Goal: Information Seeking & Learning: Learn about a topic

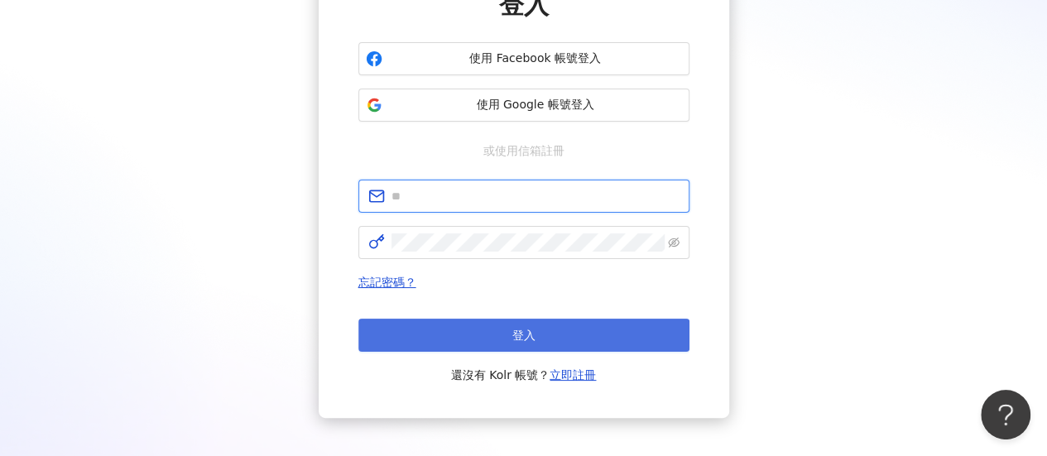
type input "**********"
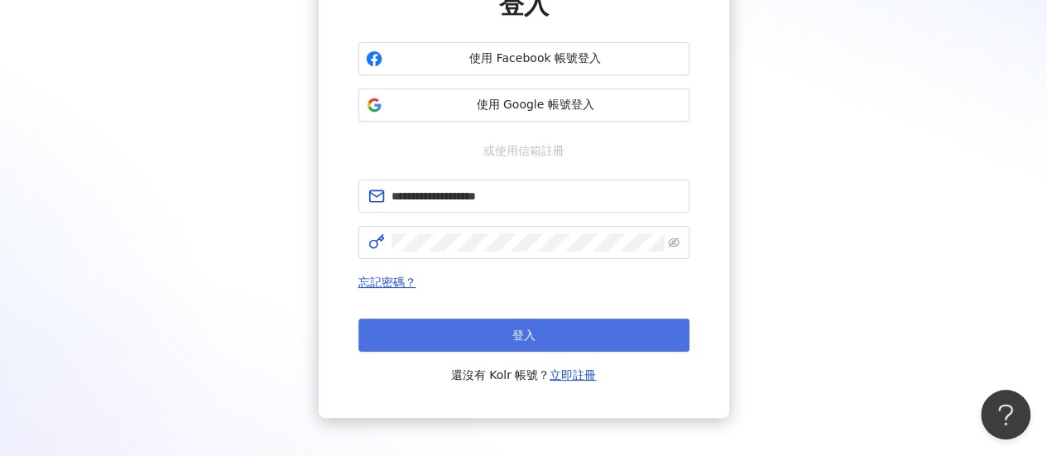
click at [499, 330] on button "登入" at bounding box center [524, 335] width 331 height 33
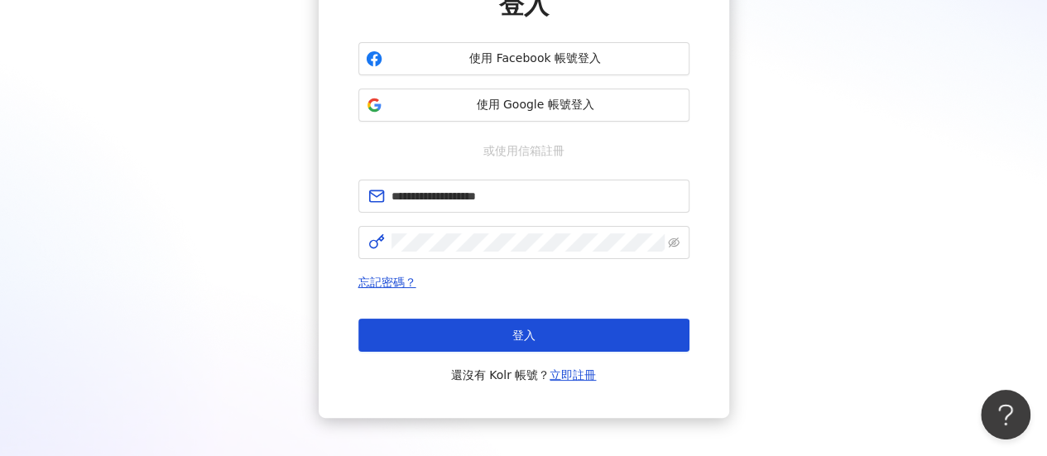
scroll to position [76, 0]
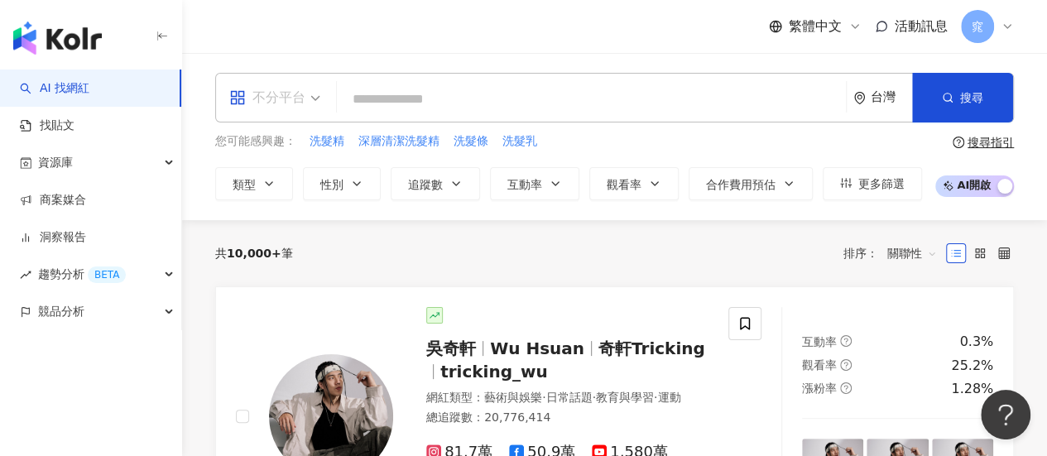
click at [289, 108] on div "不分平台" at bounding box center [267, 97] width 76 height 26
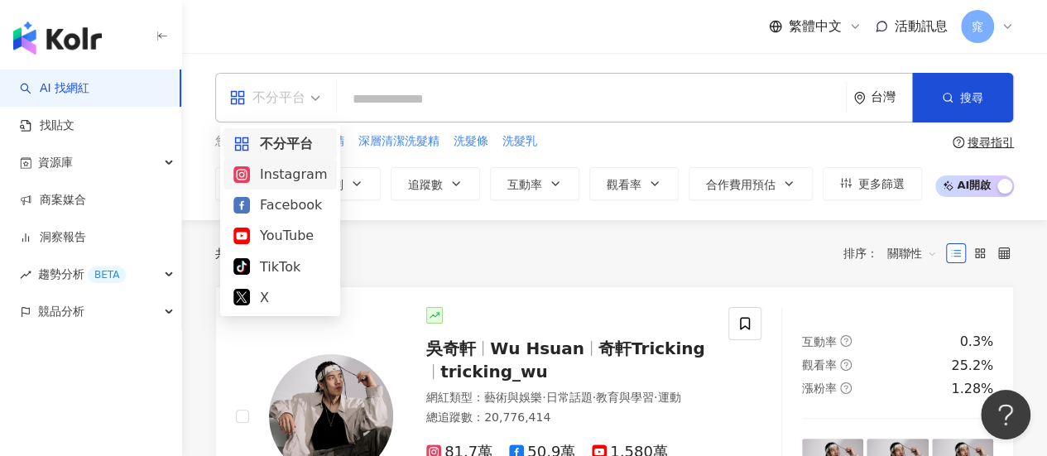
click at [289, 169] on div "Instagram" at bounding box center [280, 174] width 94 height 21
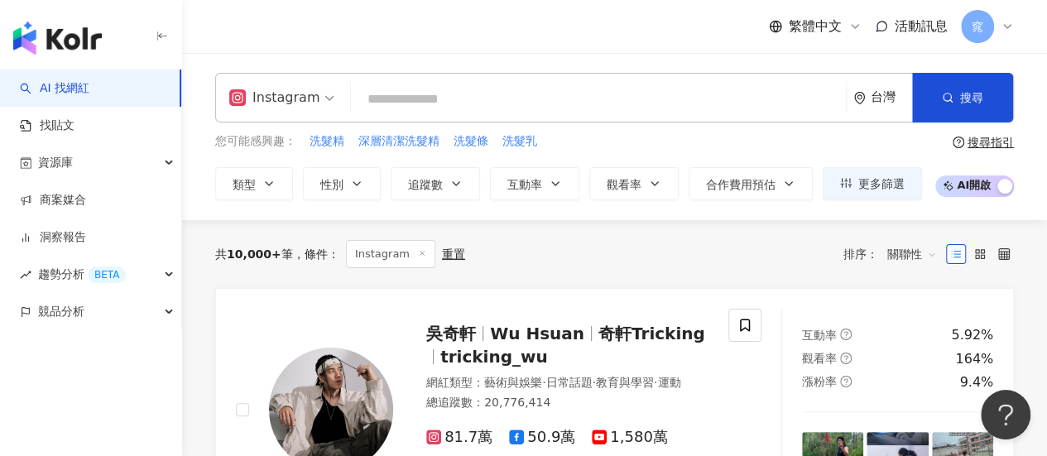
click at [421, 106] on input "search" at bounding box center [599, 99] width 482 height 31
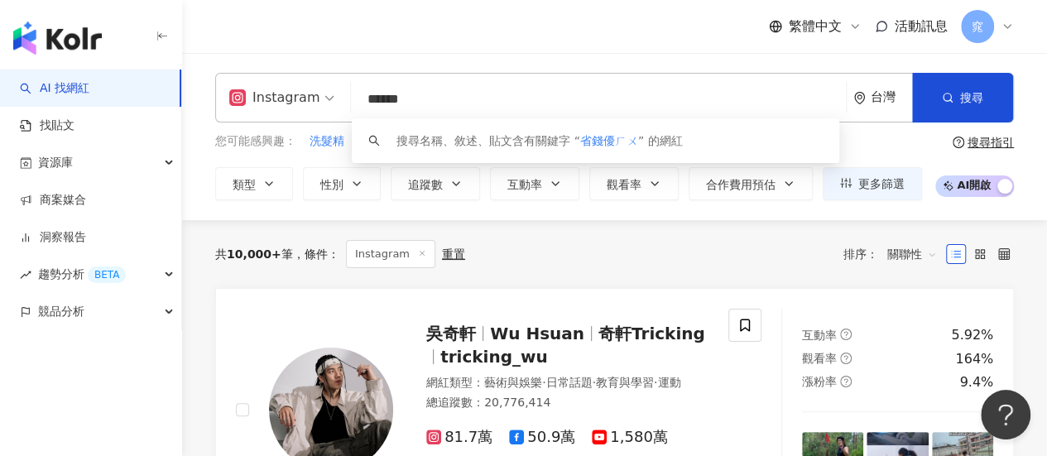
type input "****"
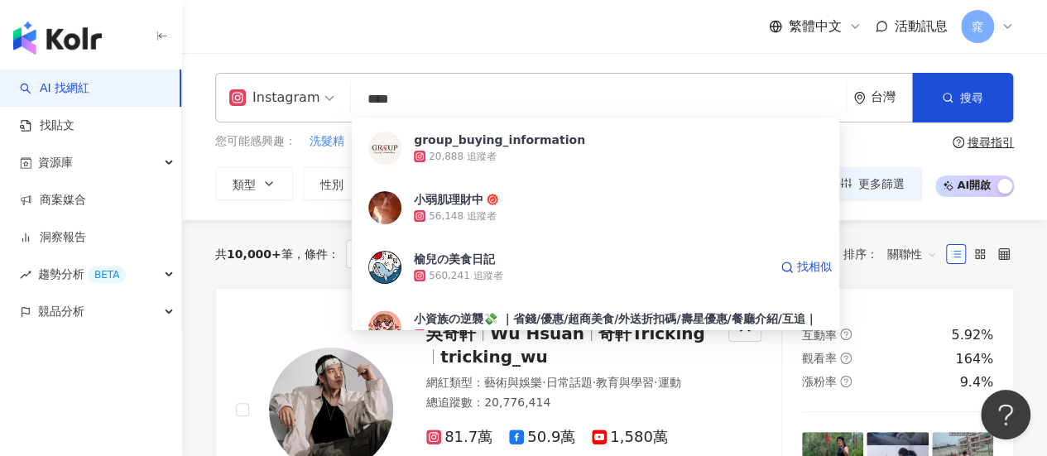
click at [535, 244] on div "榆兒の美食日記 560,241 追蹤者 找相似" at bounding box center [596, 268] width 488 height 60
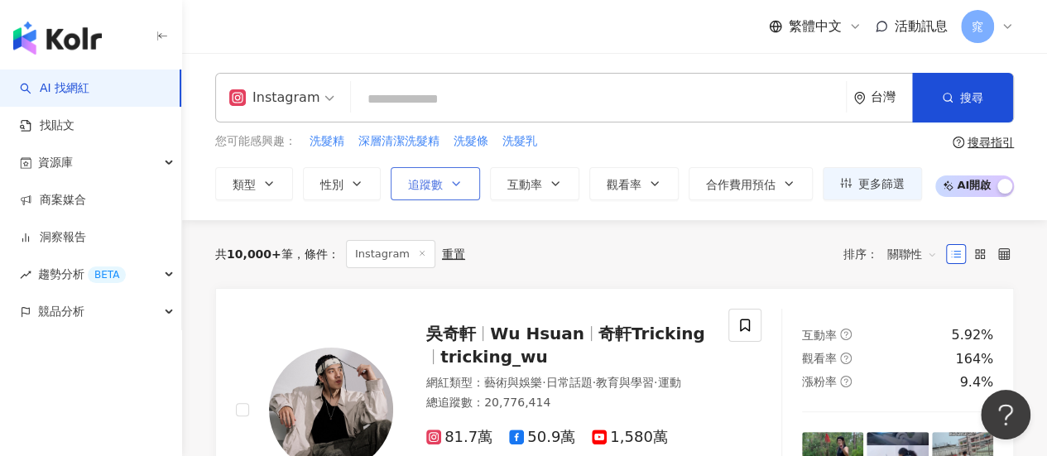
click at [421, 190] on span "追蹤數" at bounding box center [425, 184] width 35 height 13
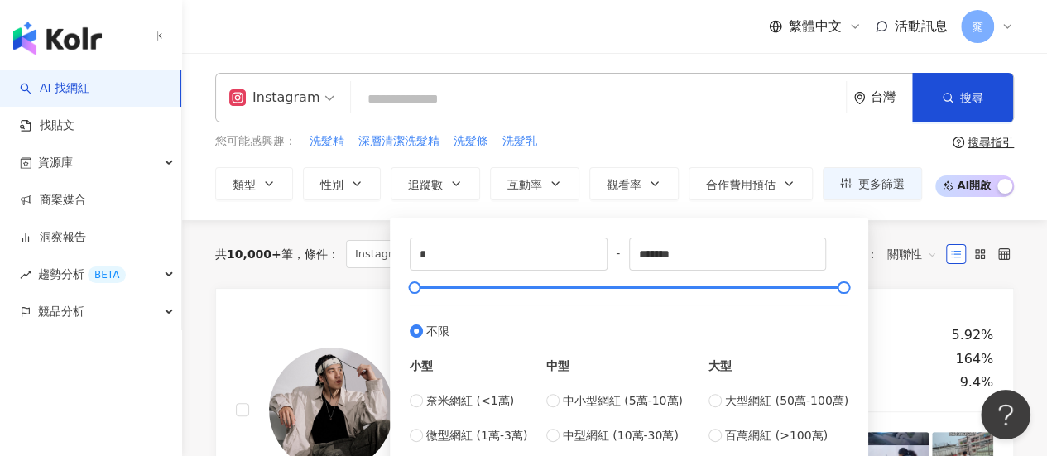
click at [488, 235] on div "* - ******* 不限 小型 奈米網紅 (<1萬) 微型網紅 (1萬-3萬) 小型網紅 (3萬-5萬) 中型 中小型網紅 (5萬-10萬) 中型網紅 (…" at bounding box center [629, 359] width 459 height 262
click at [469, 249] on input "*" at bounding box center [509, 253] width 196 height 31
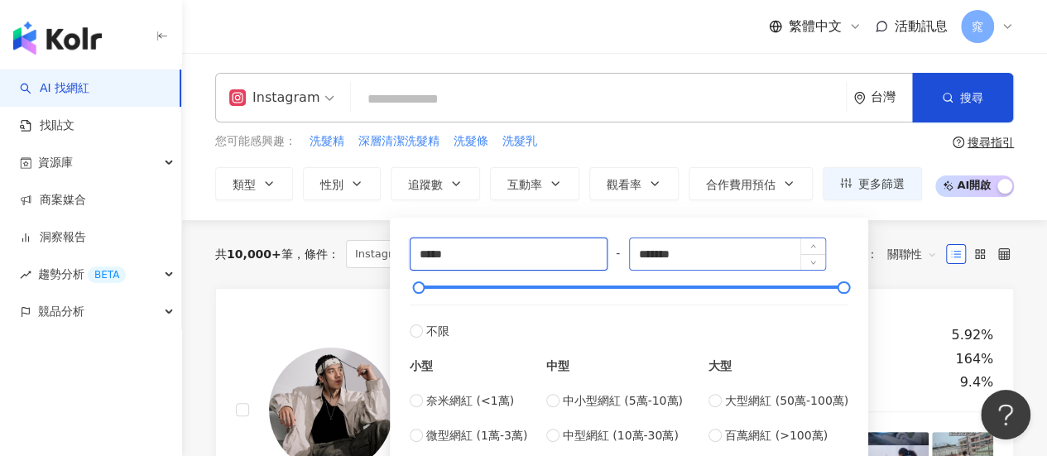
type input "*****"
drag, startPoint x: 723, startPoint y: 256, endPoint x: 559, endPoint y: 238, distance: 164.9
click at [559, 238] on div "***** - ******* 不限 小型 奈米網紅 (<1萬) 微型網紅 (1萬-3萬) 小型網紅 (3萬-5萬) 中型 中小型網紅 (5萬-10萬) 中型…" at bounding box center [629, 359] width 439 height 242
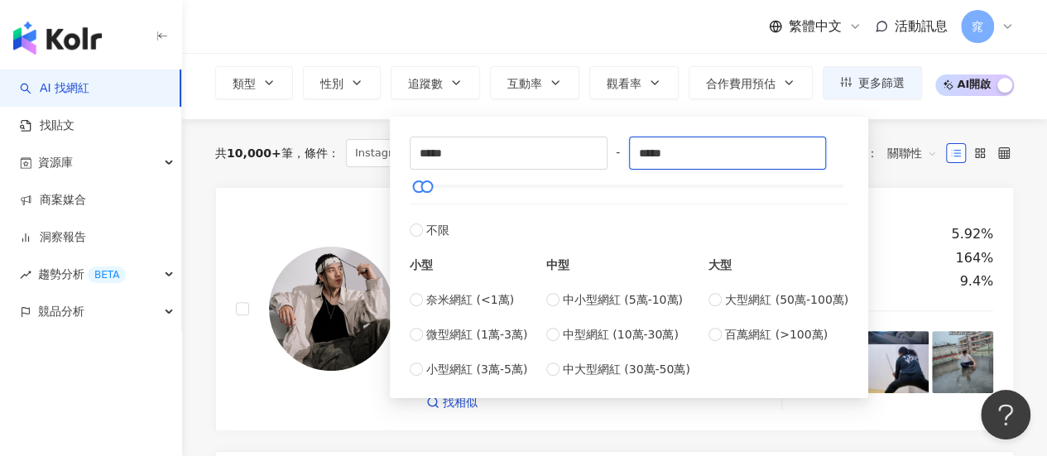
scroll to position [248, 0]
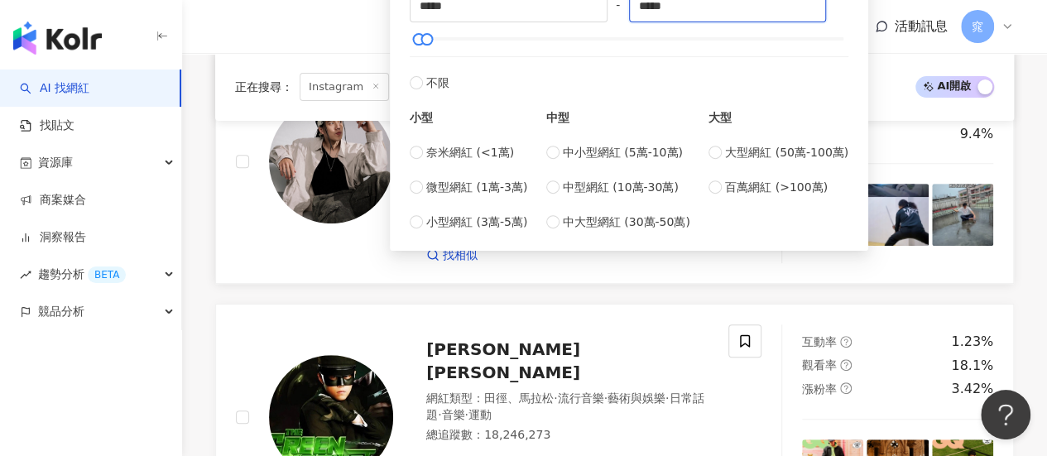
type input "*****"
click at [653, 264] on div "找相似" at bounding box center [567, 256] width 282 height 17
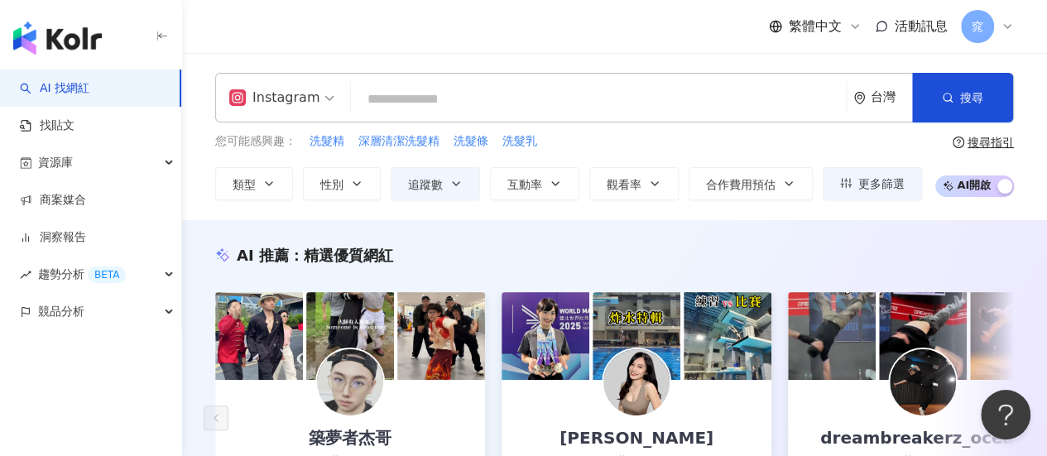
click at [420, 103] on input "search" at bounding box center [599, 99] width 482 height 31
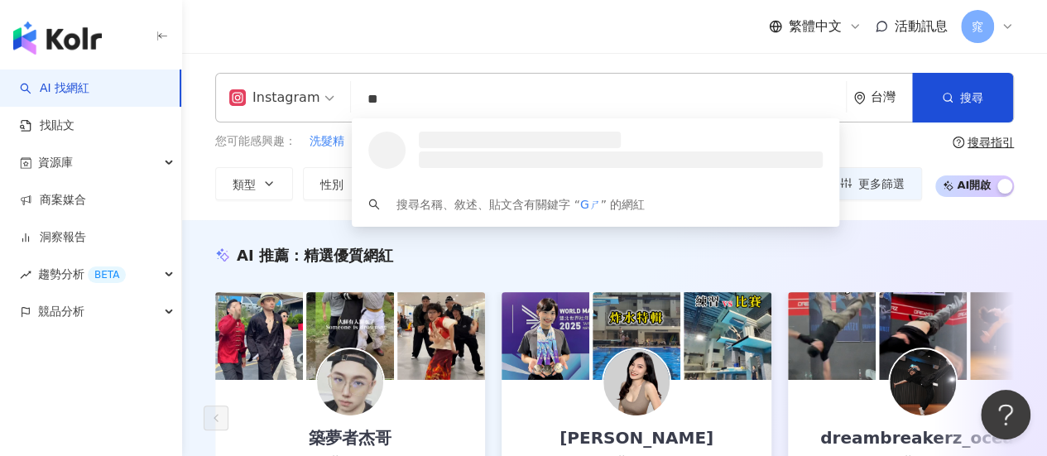
type input "*"
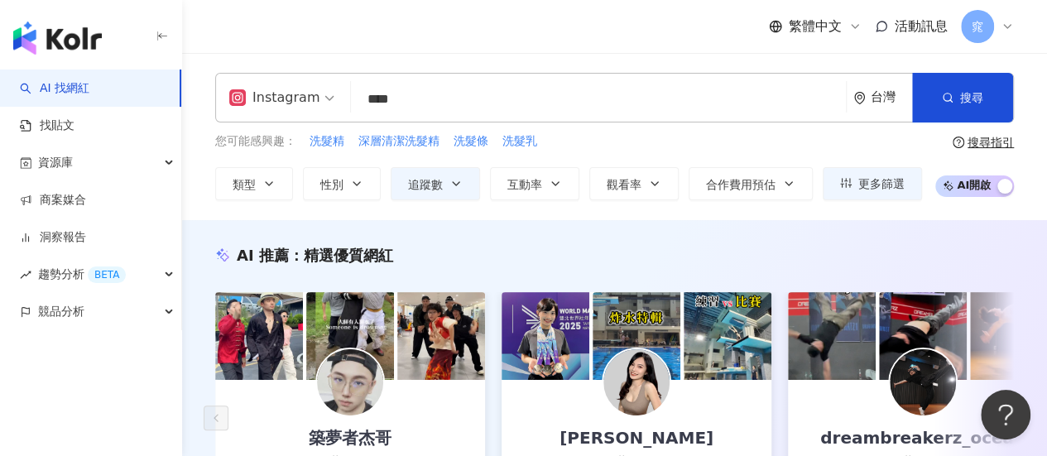
type input "****"
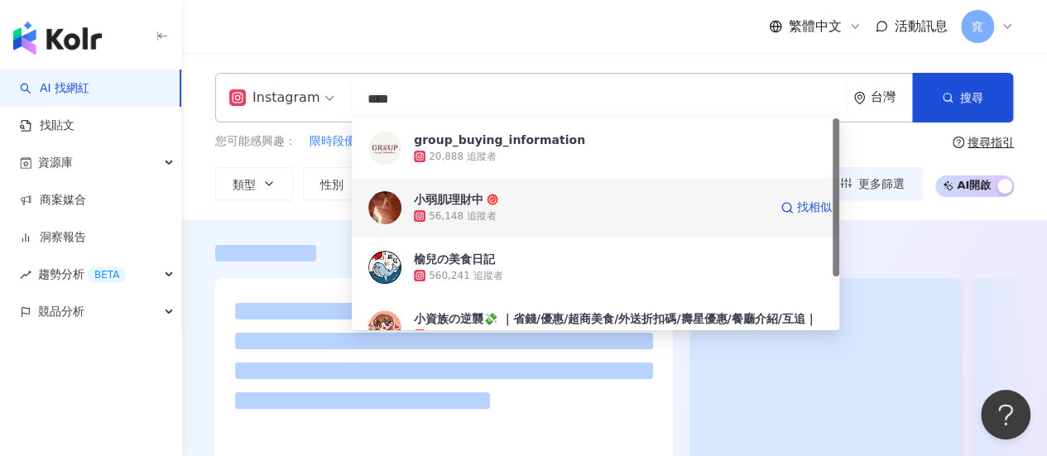
scroll to position [71, 0]
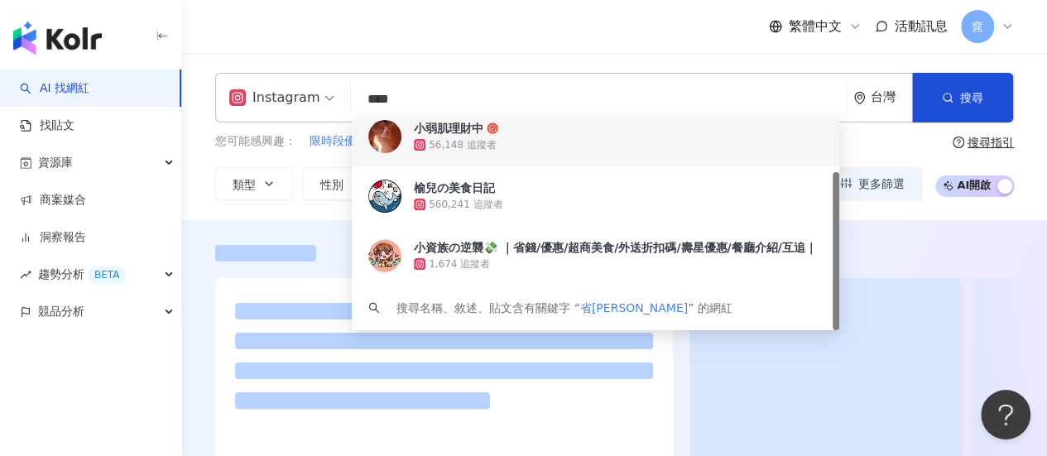
click at [503, 48] on div "繁體中文 活動訊息 窕" at bounding box center [614, 26] width 799 height 53
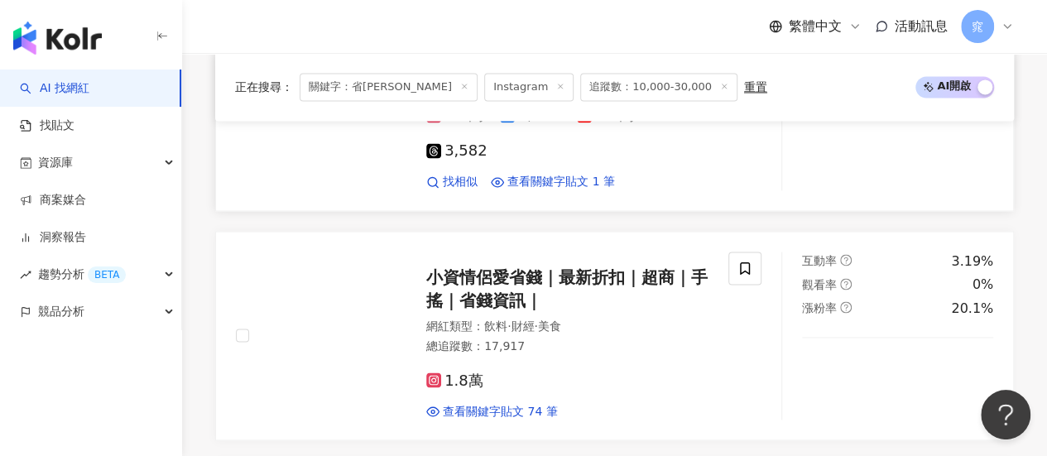
scroll to position [1325, 0]
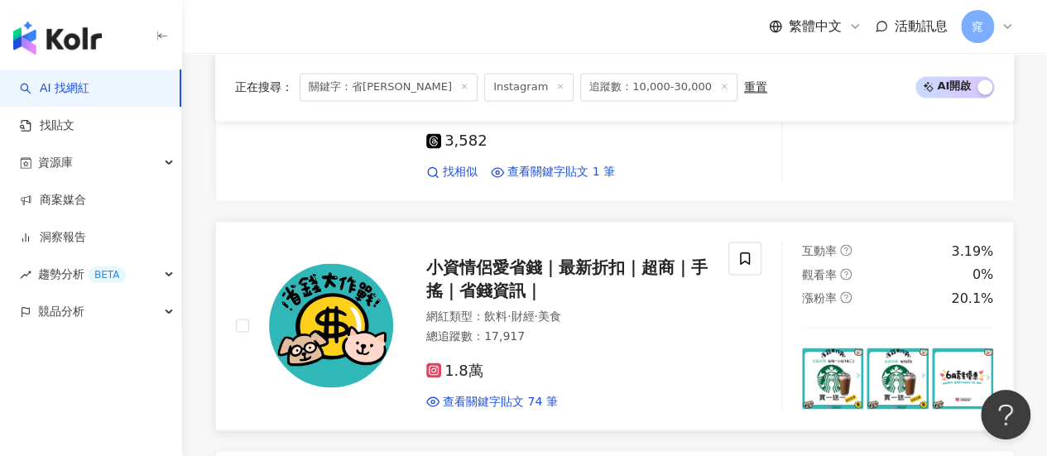
click at [465, 257] on span "小資情侶愛省錢｜最新折扣｜超商｜手搖｜省錢資訊｜" at bounding box center [567, 278] width 282 height 43
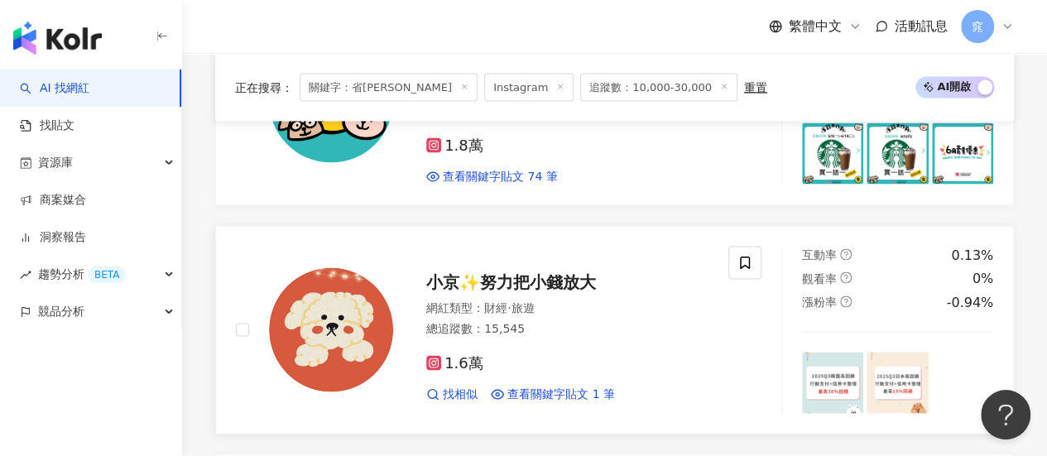
scroll to position [1573, 0]
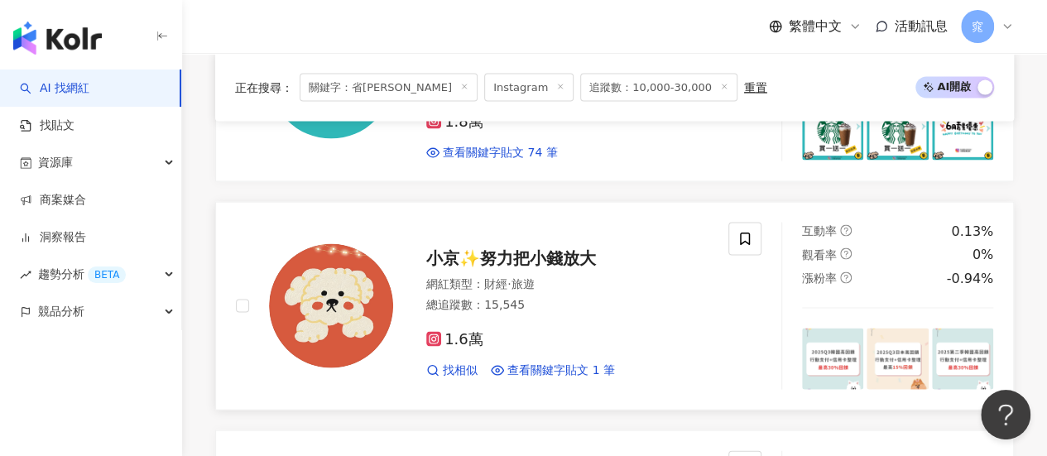
click at [456, 331] on span "1.6萬" at bounding box center [454, 339] width 57 height 17
click at [546, 248] on span "小京✨努力把小錢放大" at bounding box center [511, 258] width 170 height 20
click at [840, 329] on img at bounding box center [832, 359] width 61 height 61
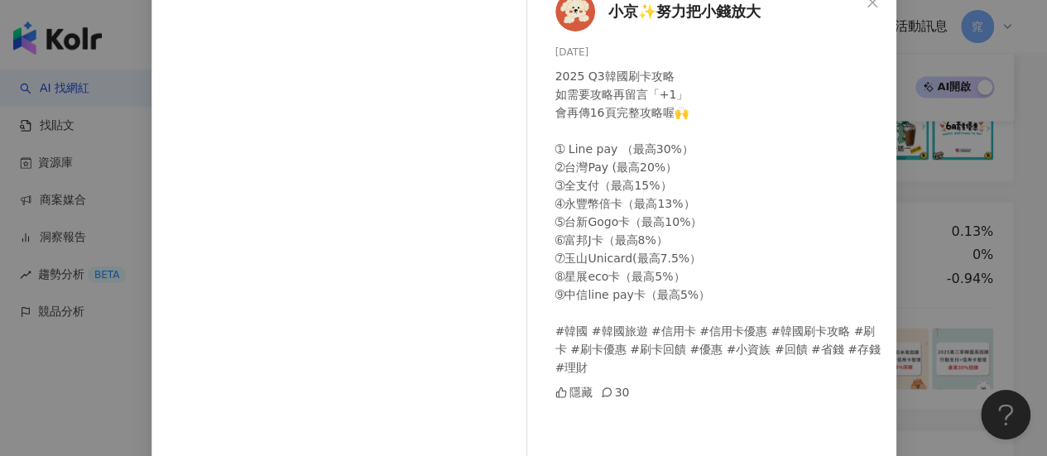
scroll to position [0, 0]
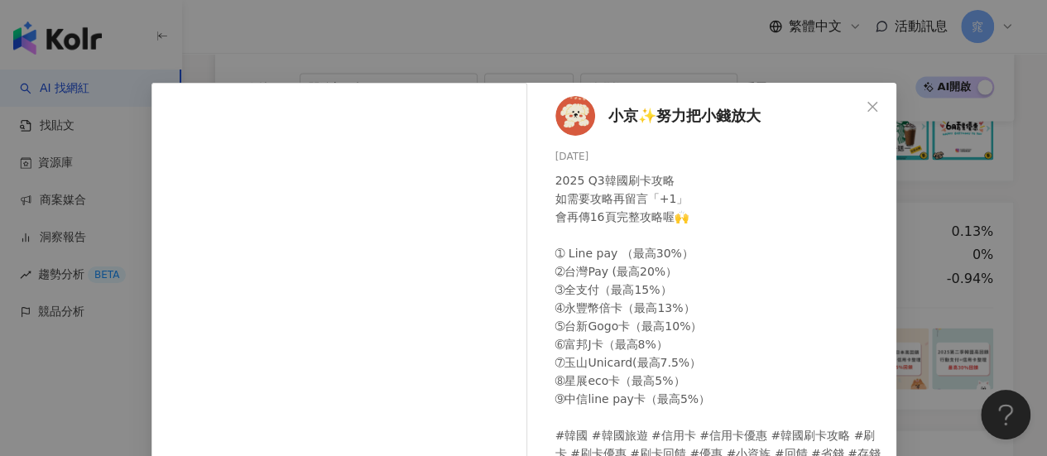
click at [868, 108] on icon "close" at bounding box center [873, 106] width 10 height 10
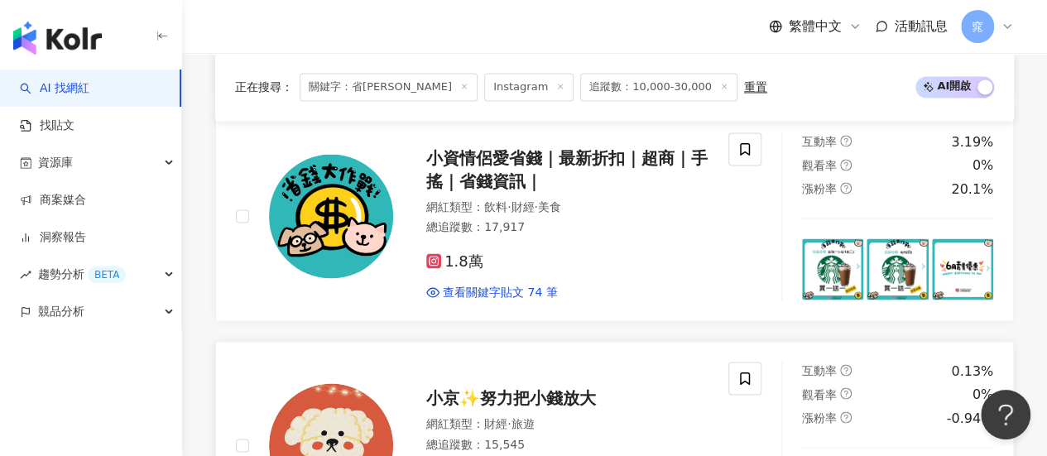
scroll to position [1408, 0]
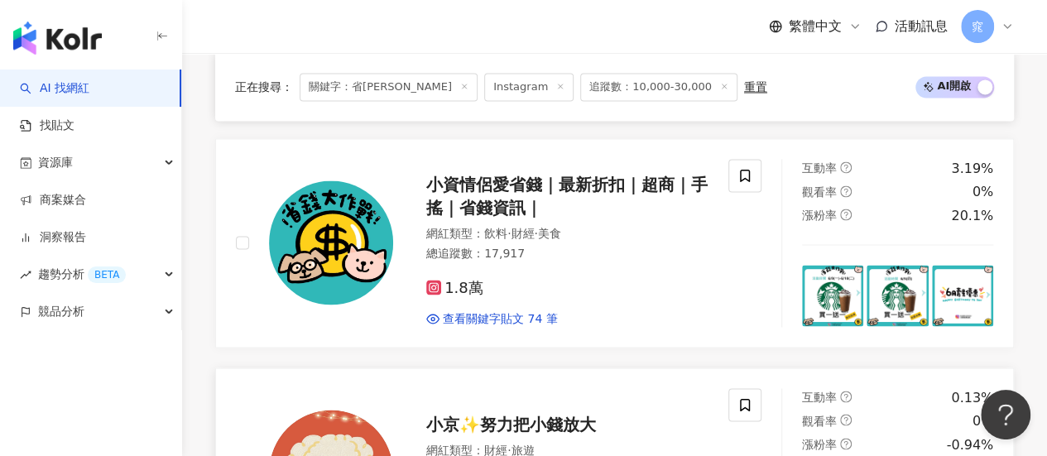
click at [477, 414] on span "小京✨努力把小錢放大" at bounding box center [511, 424] width 170 height 20
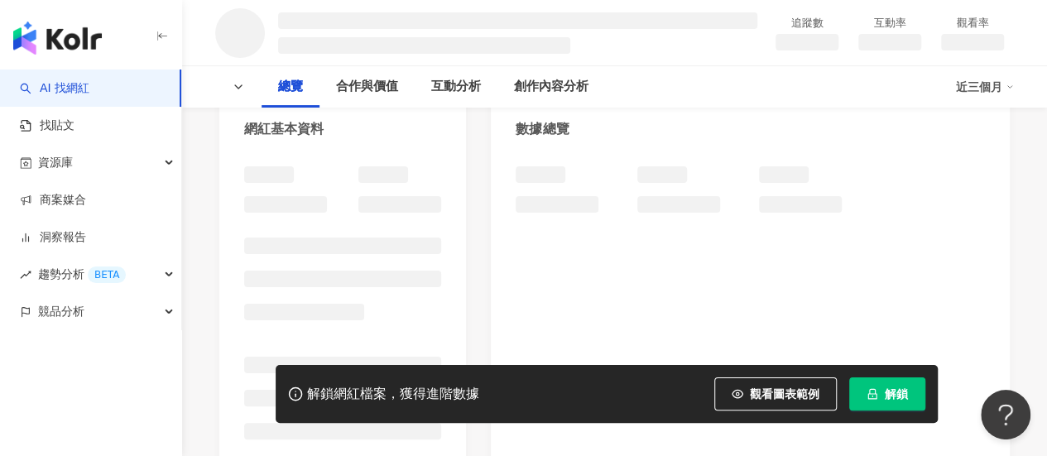
scroll to position [245, 0]
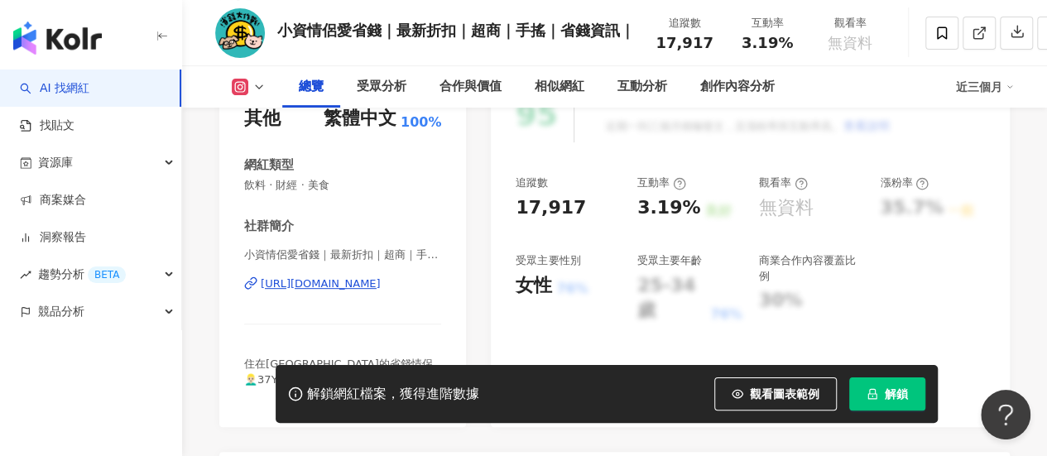
scroll to position [331, 0]
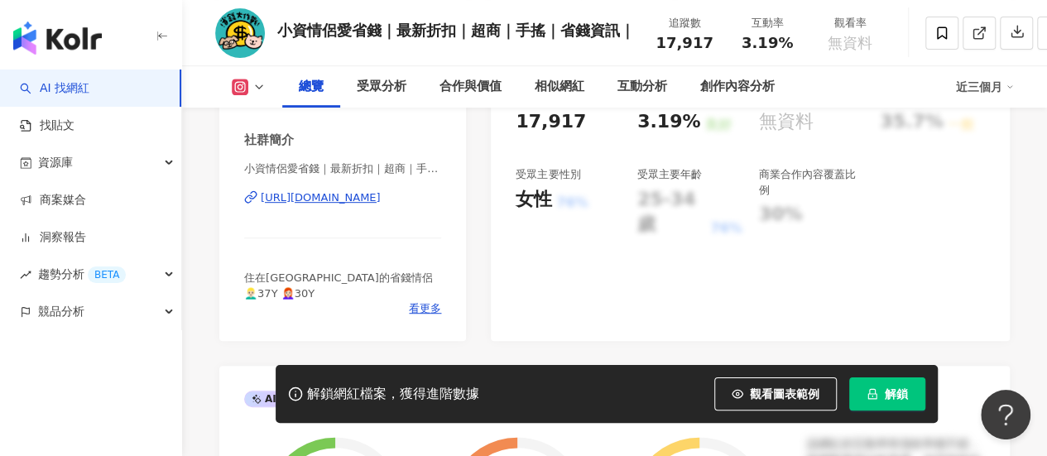
click at [307, 199] on div "https://www.instagram.com/couplelovemoney/" at bounding box center [321, 197] width 120 height 15
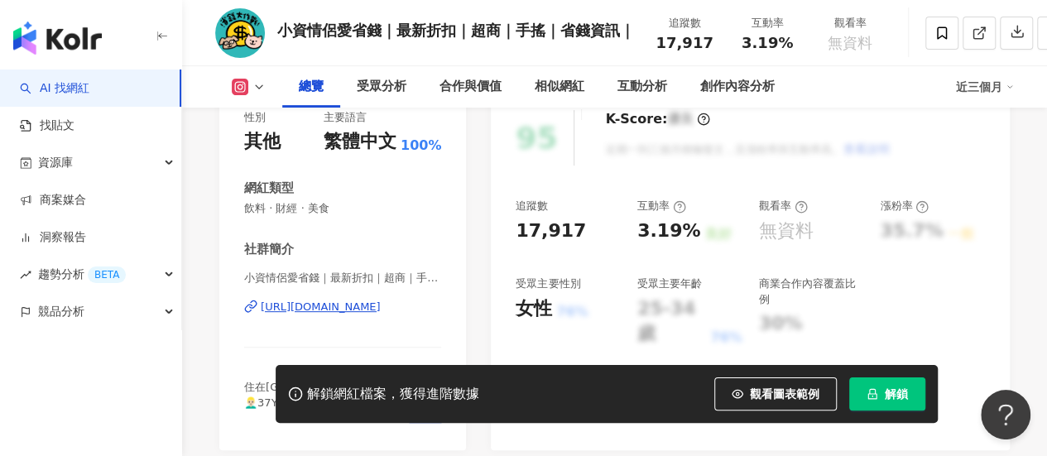
scroll to position [248, 0]
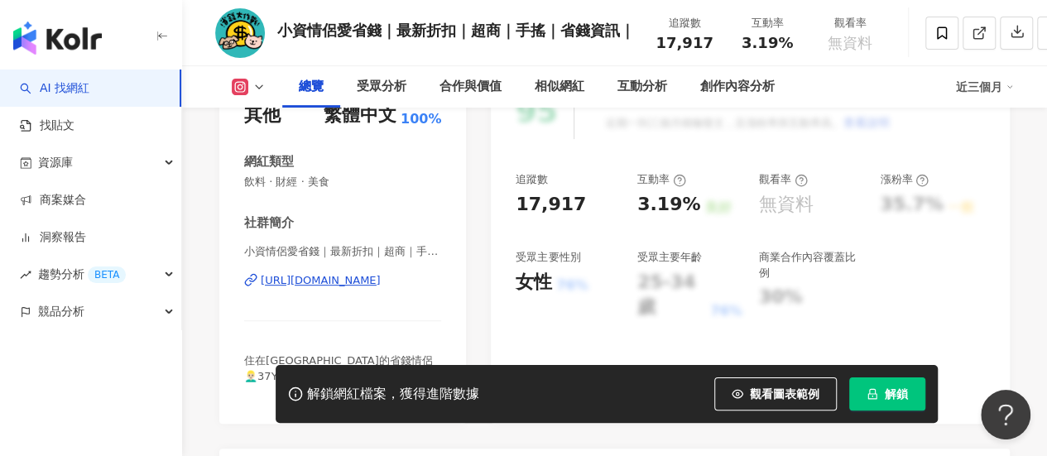
click at [359, 279] on div "https://www.instagram.com/couplelovemoney/" at bounding box center [321, 280] width 120 height 15
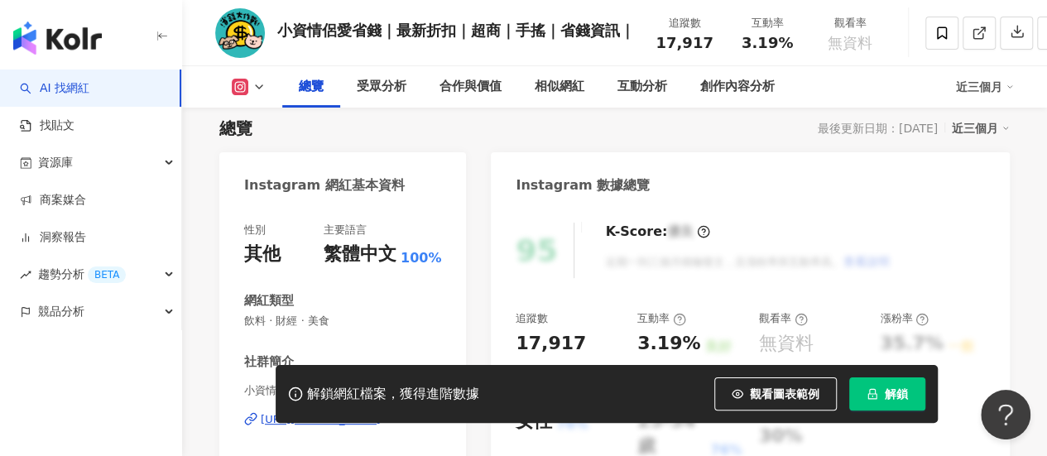
scroll to position [0, 0]
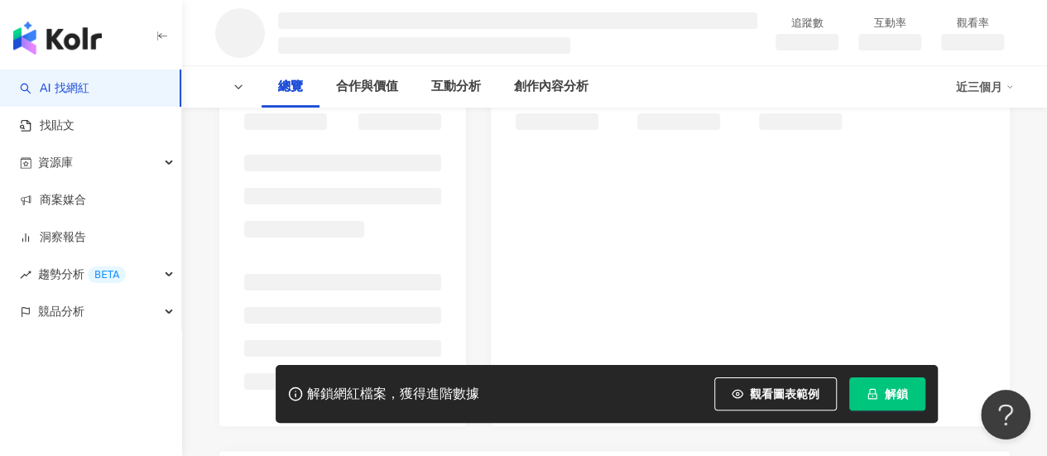
scroll to position [305, 0]
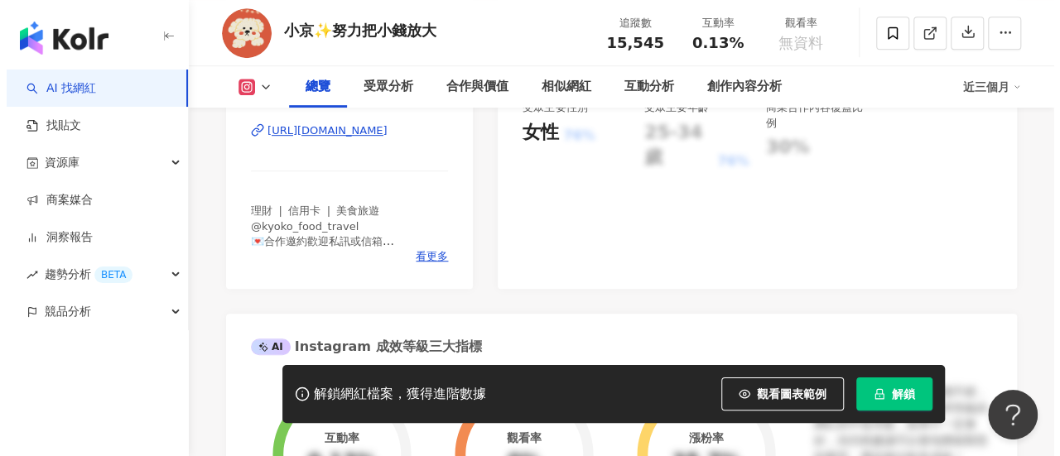
scroll to position [414, 0]
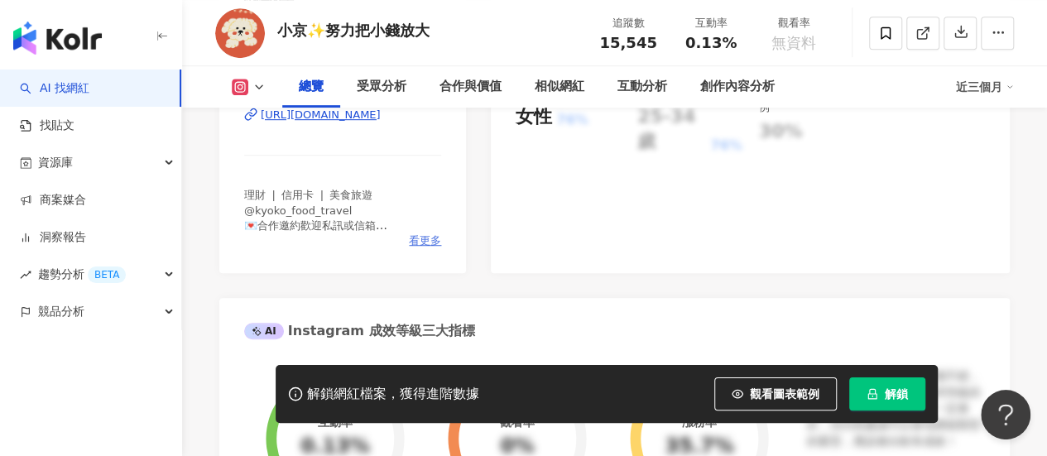
click at [418, 240] on span "看更多" at bounding box center [425, 240] width 32 height 15
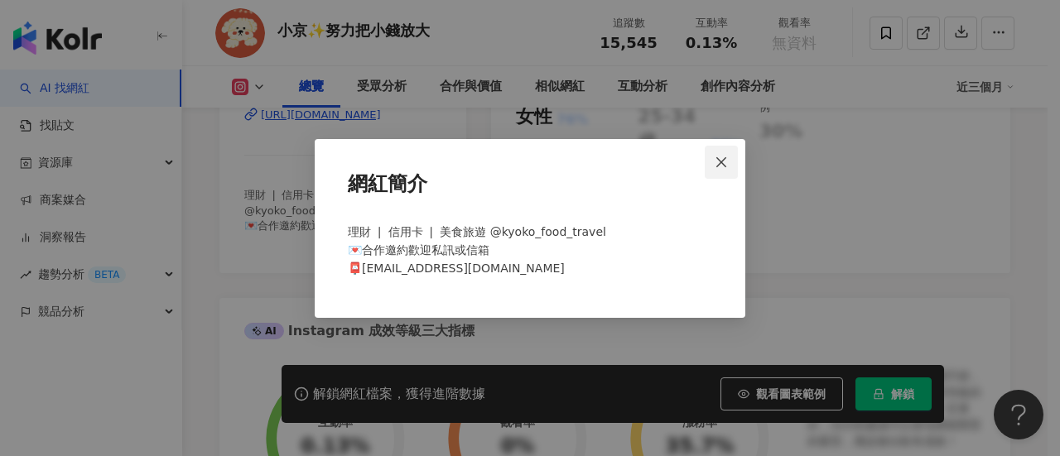
click at [714, 162] on span "Close" at bounding box center [721, 162] width 33 height 13
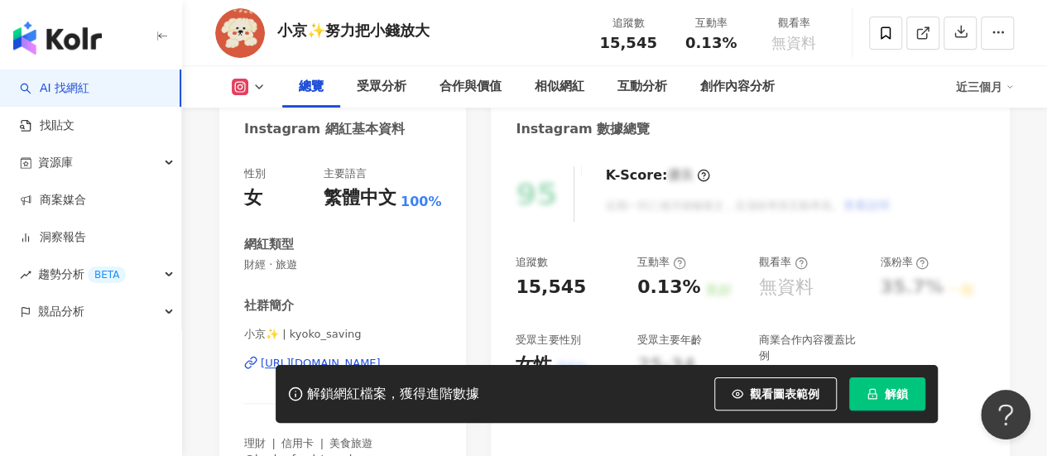
scroll to position [248, 0]
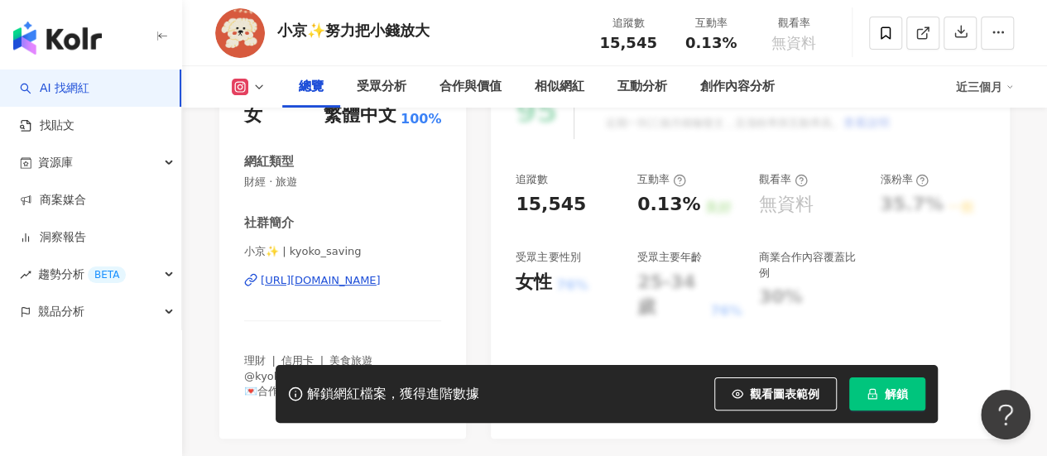
click at [368, 275] on div "https://www.instagram.com/kyoko_saving/" at bounding box center [321, 280] width 120 height 15
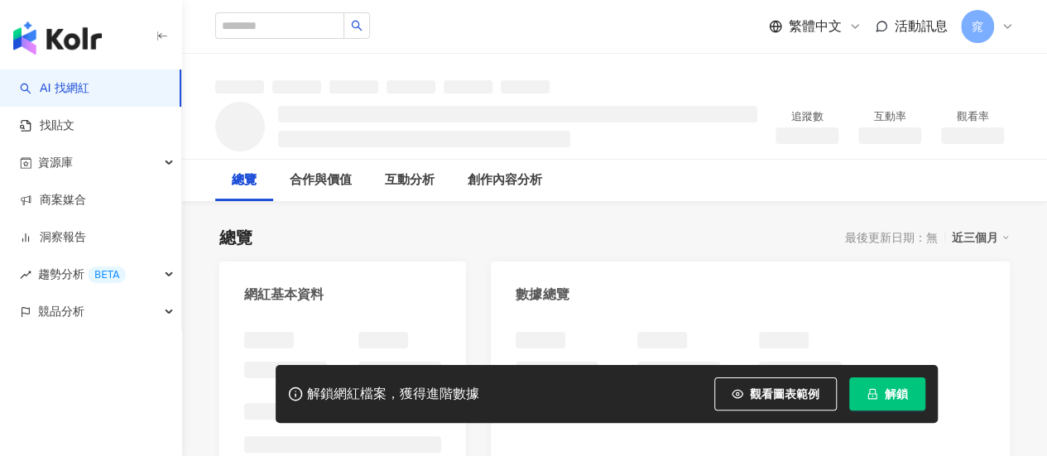
scroll to position [83, 0]
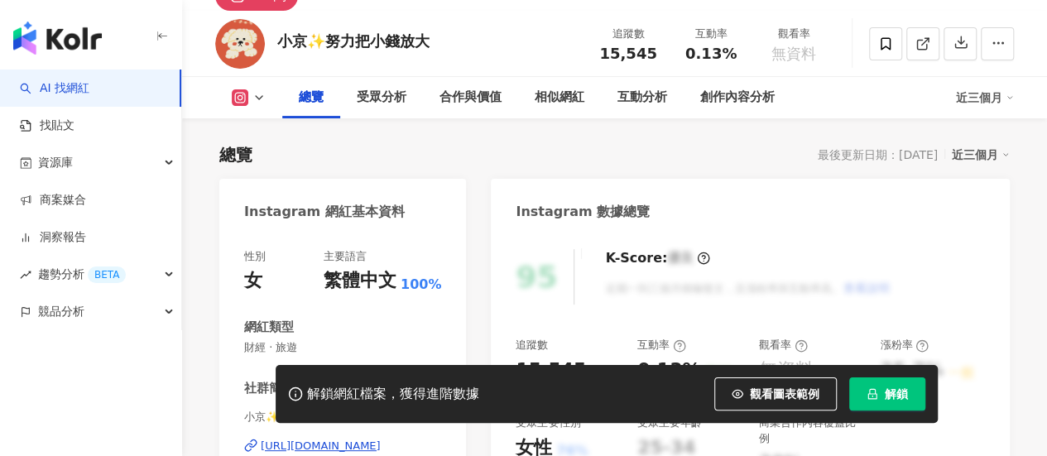
scroll to position [17, 0]
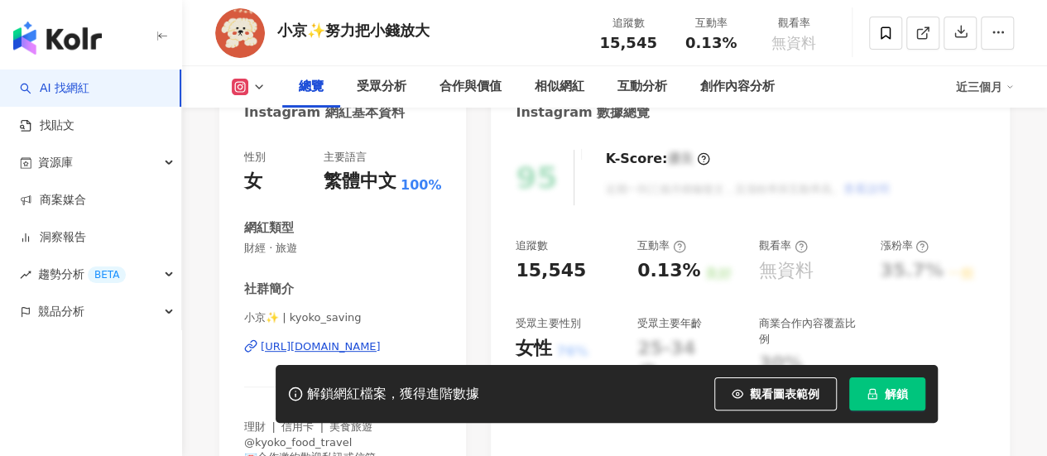
click at [333, 342] on div "https://www.instagram.com/kyoko_saving/" at bounding box center [321, 346] width 120 height 15
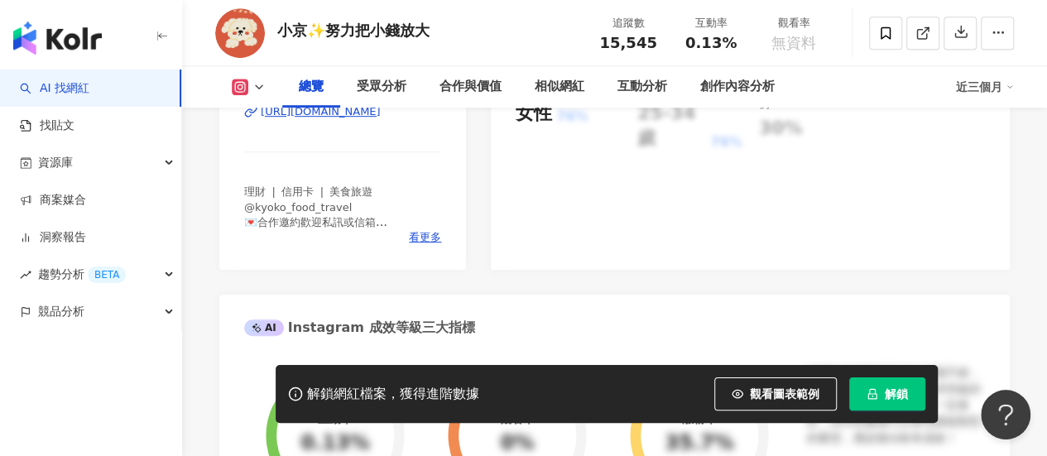
scroll to position [431, 0]
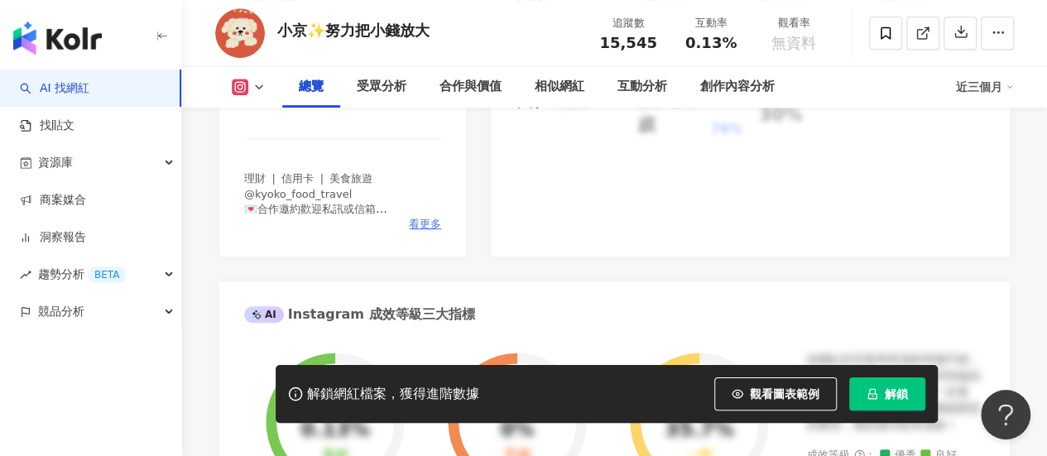
click at [433, 222] on span "看更多" at bounding box center [425, 224] width 32 height 15
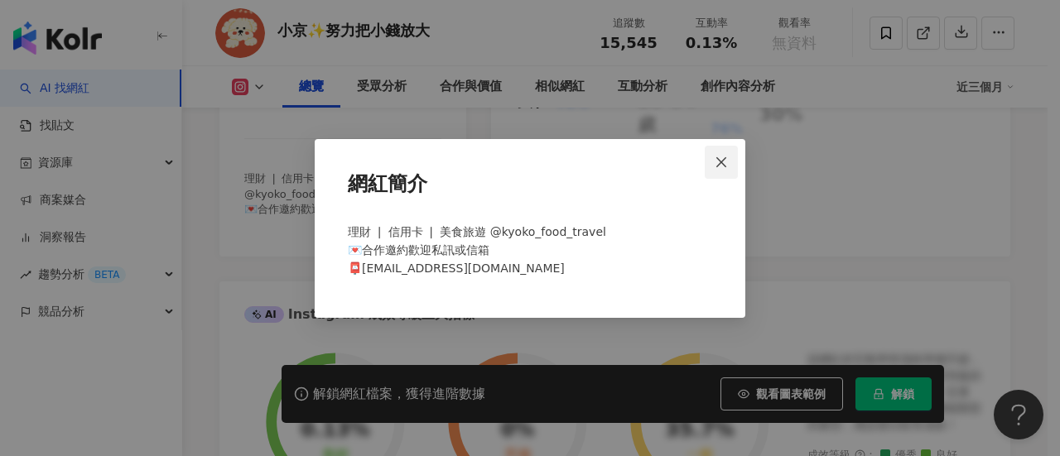
click at [716, 158] on icon "close" at bounding box center [721, 162] width 13 height 13
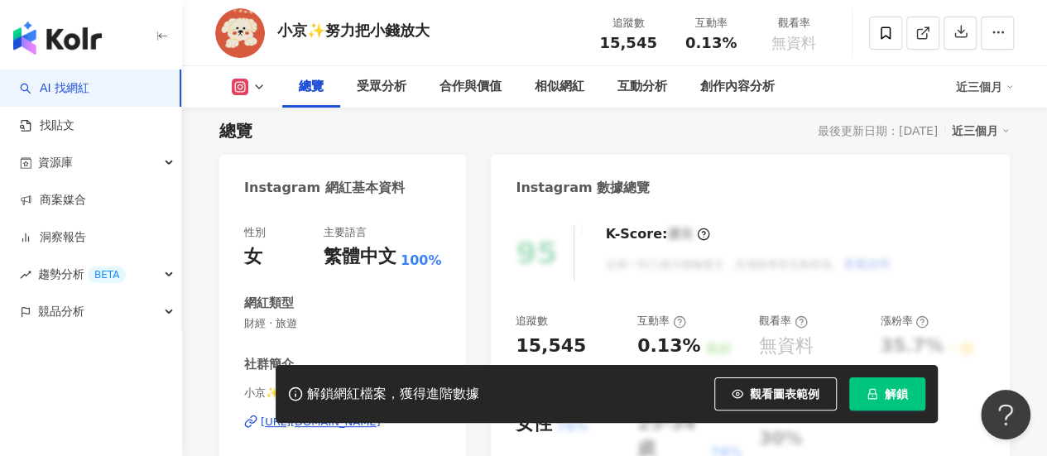
scroll to position [265, 0]
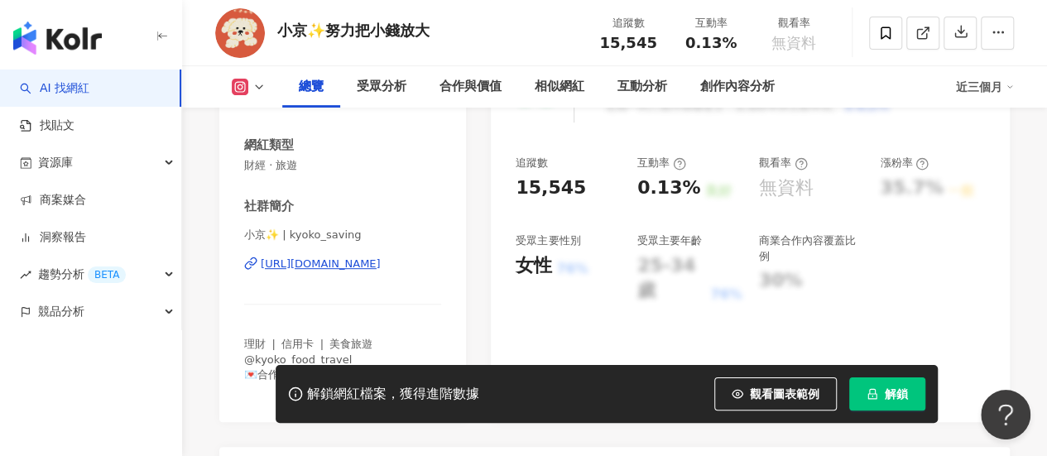
click at [374, 264] on div "https://www.instagram.com/kyoko_saving/" at bounding box center [321, 264] width 120 height 15
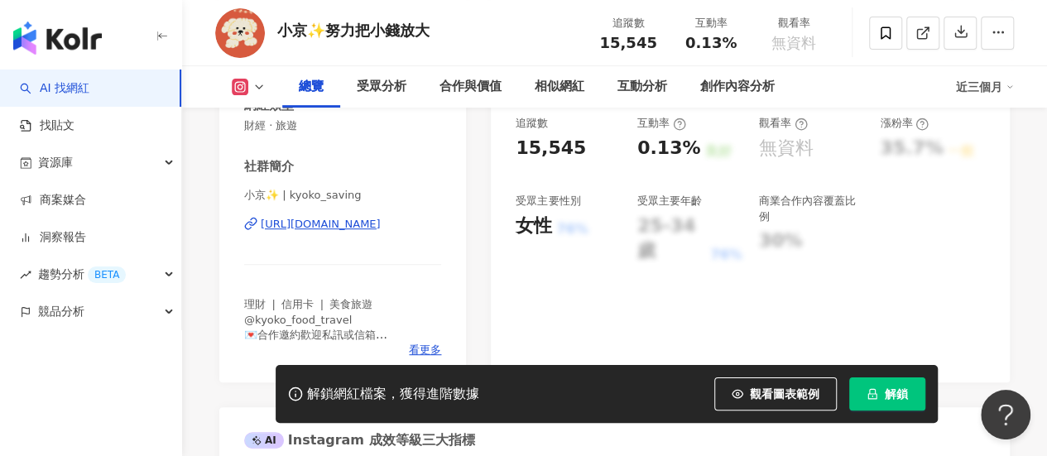
scroll to position [331, 0]
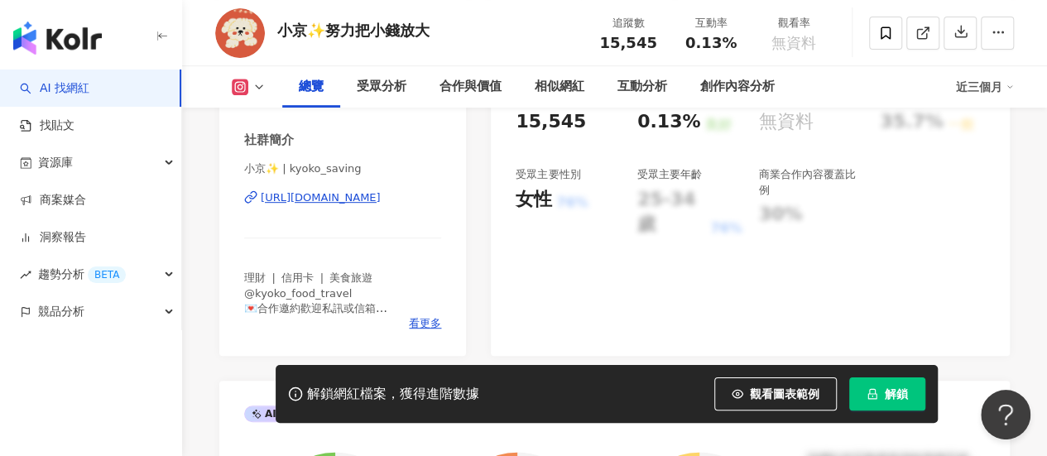
drag, startPoint x: 416, startPoint y: 321, endPoint x: 413, endPoint y: 311, distance: 10.2
click at [416, 321] on span "看更多" at bounding box center [425, 323] width 32 height 15
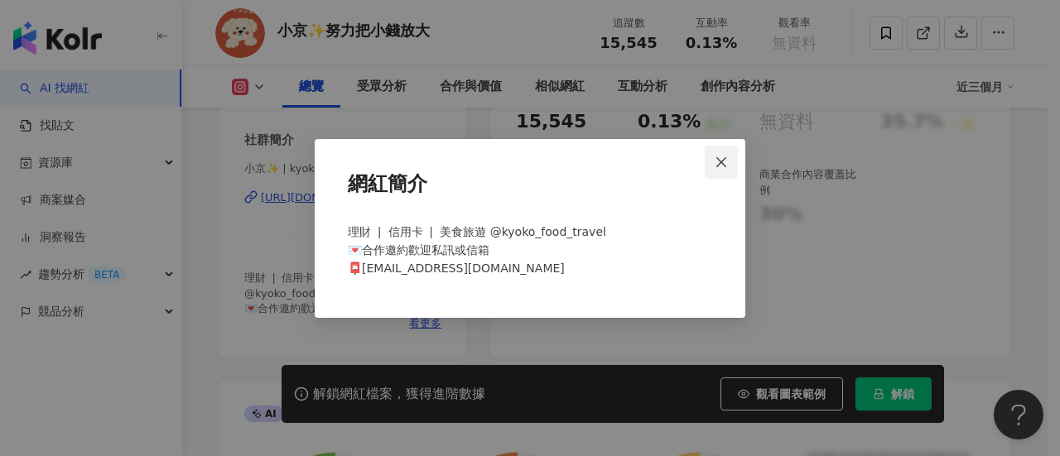
click at [733, 156] on span "Close" at bounding box center [721, 162] width 33 height 13
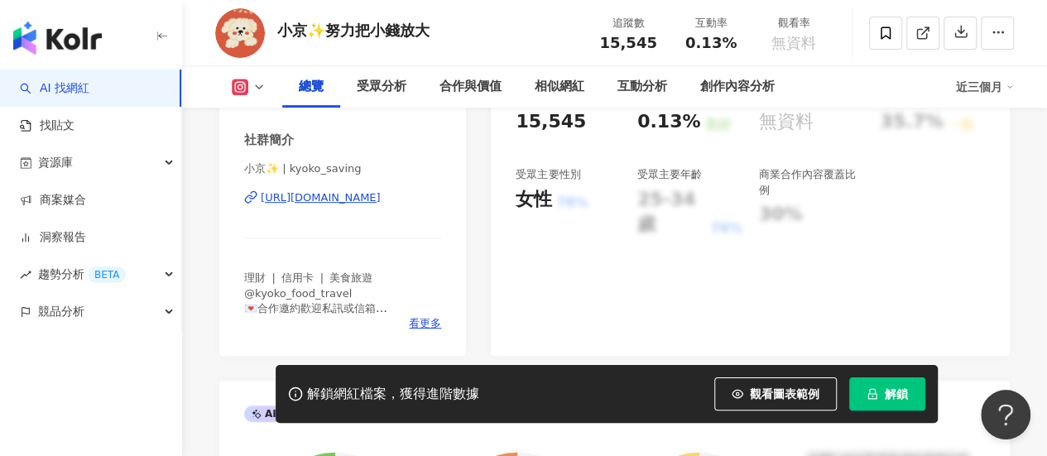
click at [231, 29] on img at bounding box center [240, 33] width 50 height 50
drag, startPoint x: 276, startPoint y: 37, endPoint x: 451, endPoint y: 36, distance: 175.5
click at [451, 36] on div "小京✨努力把小錢放大 追蹤數 15,545 互動率 0.13% 觀看率 無資料" at bounding box center [614, 32] width 865 height 65
copy div "小京✨努力把小錢放大"
